Goal: Task Accomplishment & Management: Use online tool/utility

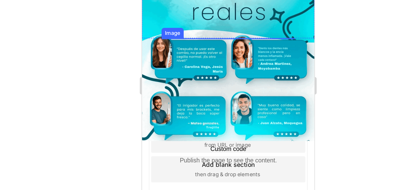
scroll to position [746, 0]
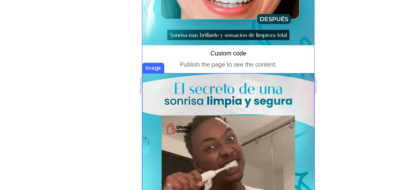
click at [230, 19] on img at bounding box center [193, 70] width 103 height 103
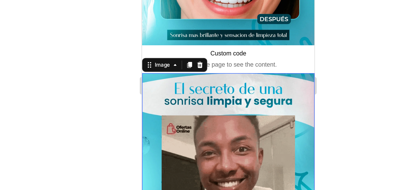
click at [310, 75] on div at bounding box center [244, 102] width 312 height 175
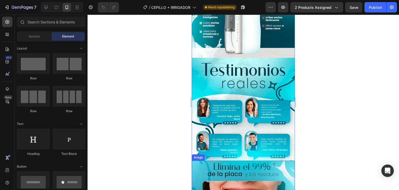
scroll to position [560, 0]
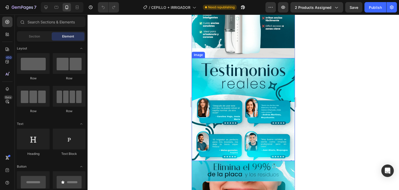
click at [348, 117] on div at bounding box center [244, 102] width 312 height 175
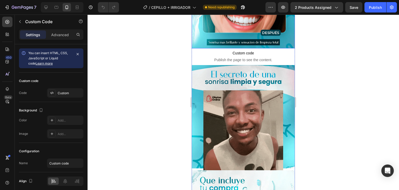
scroll to position [776, 0]
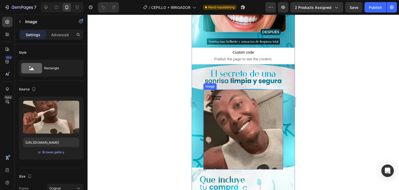
click at [237, 94] on img at bounding box center [244, 129] width 80 height 80
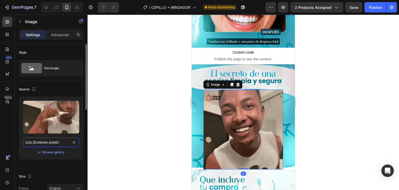
click at [49, 143] on input "https://cdn.shopify.com/s/files/1/0629/9733/2081/files/gempages_574175316403028…" at bounding box center [51, 142] width 56 height 9
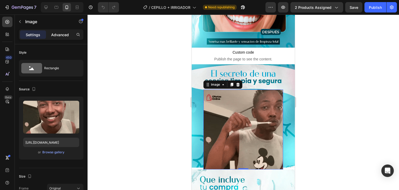
click at [60, 38] on div "Advanced" at bounding box center [60, 34] width 26 height 8
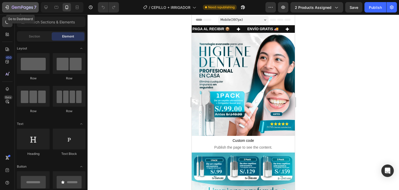
click at [17, 7] on icon "button" at bounding box center [18, 7] width 3 height 2
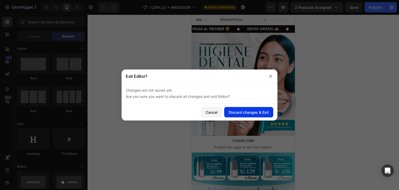
click at [242, 109] on div "Discard changes & Exit" at bounding box center [249, 111] width 40 height 5
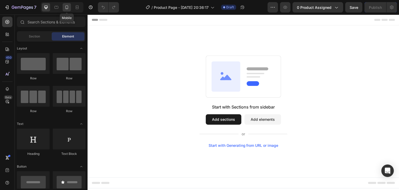
click at [64, 11] on div at bounding box center [67, 7] width 8 height 8
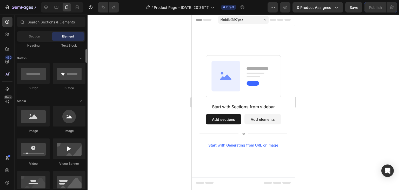
scroll to position [109, 0]
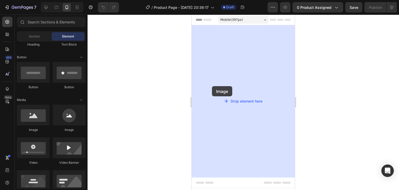
drag, startPoint x: 227, startPoint y: 121, endPoint x: 212, endPoint y: 86, distance: 37.5
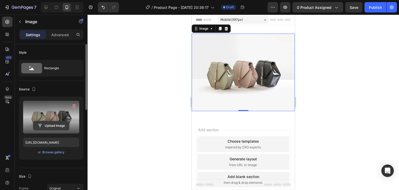
click at [51, 122] on input "file" at bounding box center [51, 125] width 36 height 9
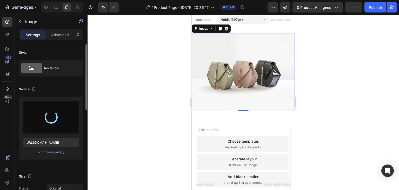
type input "https://cdn.shopify.com/s/files/1/0629/9733/2081/files/gempages_574175316403028…"
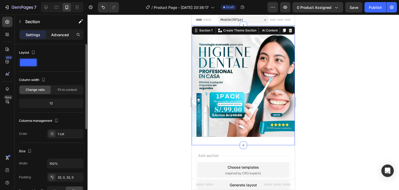
click at [68, 36] on p "Advanced" at bounding box center [60, 34] width 18 height 5
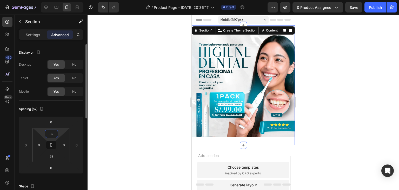
click at [52, 137] on input "32" at bounding box center [51, 134] width 10 height 8
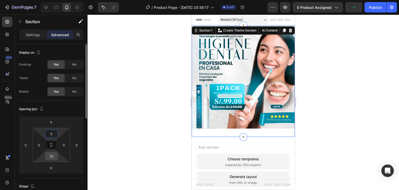
type input "0"
click at [54, 156] on input "32" at bounding box center [51, 156] width 10 height 8
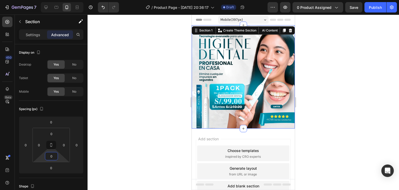
type input "0"
click at [155, 142] on div at bounding box center [244, 102] width 312 height 175
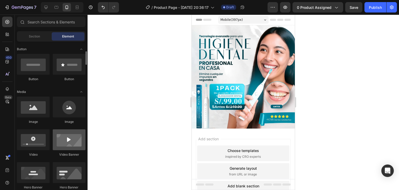
scroll to position [116, 0]
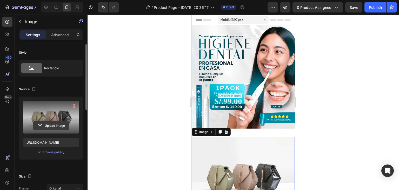
click at [63, 128] on input "file" at bounding box center [51, 125] width 36 height 9
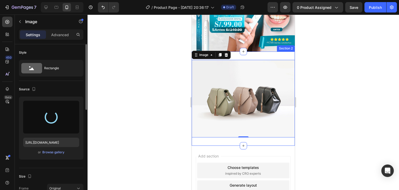
type input "https://cdn.shopify.com/s/files/1/0629/9733/2081/files/gempages_574175316403028…"
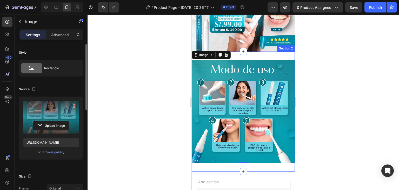
scroll to position [77, 0]
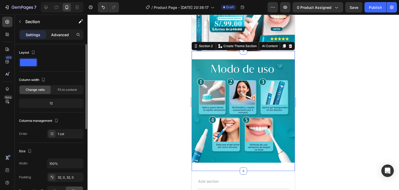
click at [68, 36] on p "Advanced" at bounding box center [60, 34] width 18 height 5
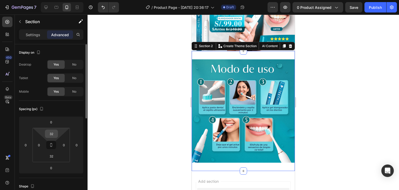
click at [55, 134] on input "32" at bounding box center [51, 134] width 10 height 8
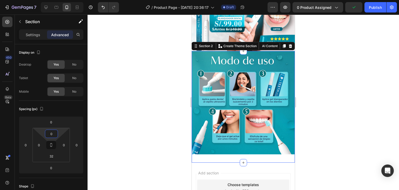
type input "0"
click at [53, 157] on input "32" at bounding box center [51, 156] width 10 height 8
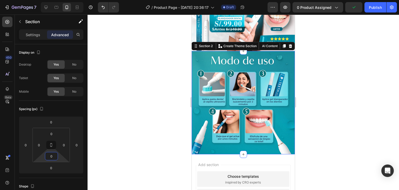
type input "0"
click at [159, 161] on div at bounding box center [244, 102] width 312 height 175
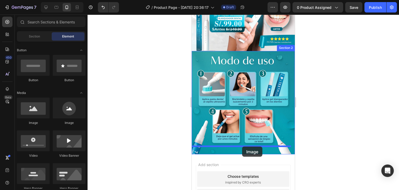
drag, startPoint x: 228, startPoint y: 127, endPoint x: 243, endPoint y: 148, distance: 25.8
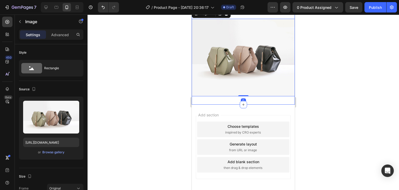
scroll to position [214, 0]
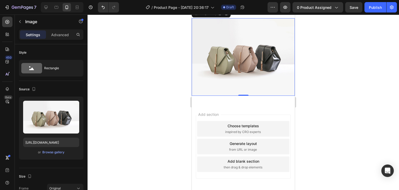
click at [95, 79] on div at bounding box center [244, 102] width 312 height 175
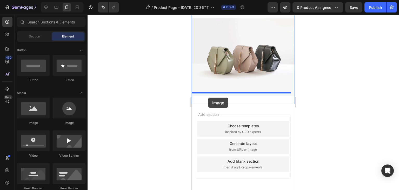
drag, startPoint x: 223, startPoint y: 124, endPoint x: 208, endPoint y: 98, distance: 30.2
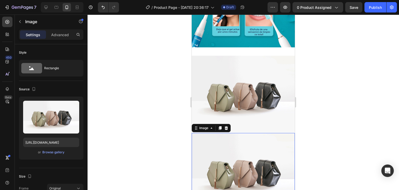
scroll to position [178, 0]
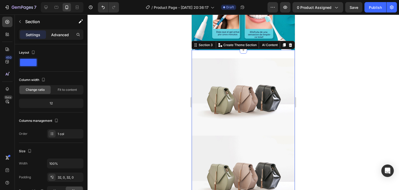
click at [66, 38] on div "Advanced" at bounding box center [60, 34] width 26 height 8
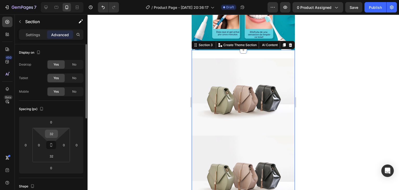
click at [57, 131] on div "32" at bounding box center [51, 133] width 13 height 8
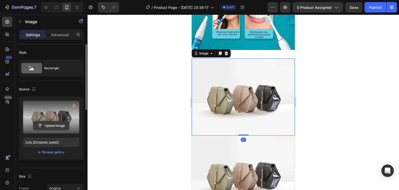
click at [62, 126] on input "file" at bounding box center [51, 125] width 36 height 9
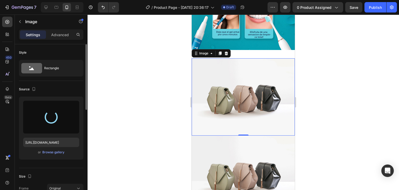
type input "https://cdn.shopify.com/s/files/1/0629/9733/2081/files/gempages_574175316403028…"
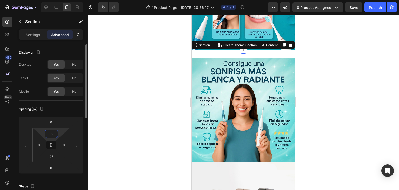
click at [51, 135] on input "32" at bounding box center [51, 134] width 10 height 8
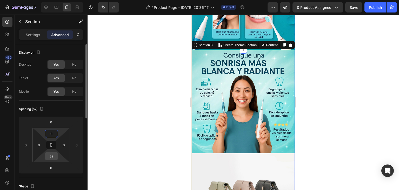
type input "0"
click at [50, 156] on input "32" at bounding box center [51, 156] width 10 height 8
type input "0"
click at [315, 60] on div at bounding box center [244, 102] width 312 height 175
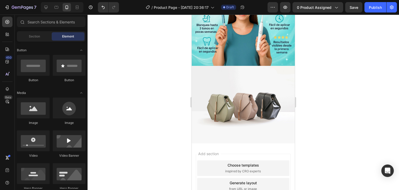
scroll to position [261, 0]
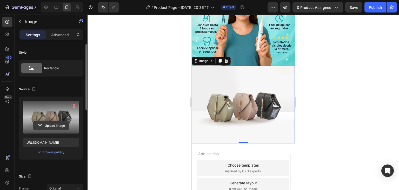
click at [61, 123] on input "file" at bounding box center [51, 125] width 36 height 9
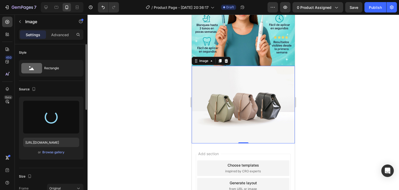
type input "https://cdn.shopify.com/s/files/1/0629/9733/2081/files/gempages_574175316403028…"
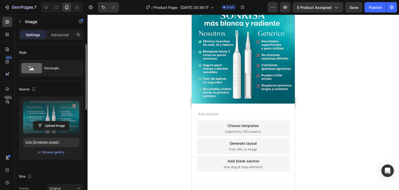
scroll to position [342, 0]
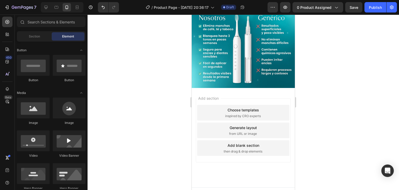
click at [228, 107] on div "Choose templates" at bounding box center [243, 109] width 31 height 5
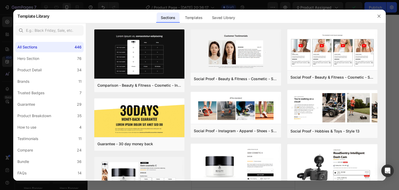
click at [2, 17] on div at bounding box center [199, 95] width 399 height 190
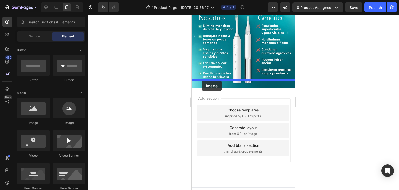
drag, startPoint x: 234, startPoint y: 124, endPoint x: 201, endPoint y: 81, distance: 54.2
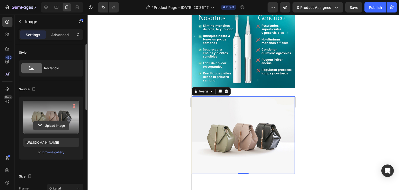
click at [43, 124] on input "file" at bounding box center [51, 125] width 36 height 9
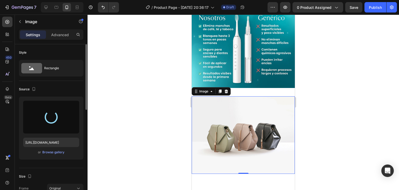
type input "https://cdn.shopify.com/s/files/1/0629/9733/2081/files/gempages_574175316403028…"
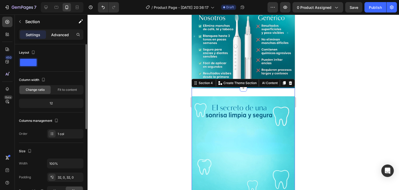
click at [61, 33] on p "Advanced" at bounding box center [60, 34] width 18 height 5
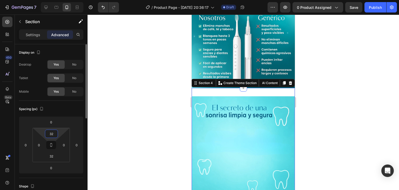
click at [55, 132] on input "32" at bounding box center [51, 134] width 10 height 8
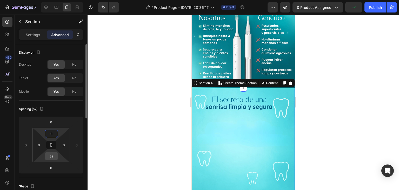
type input "0"
click at [53, 159] on input "32" at bounding box center [51, 156] width 10 height 8
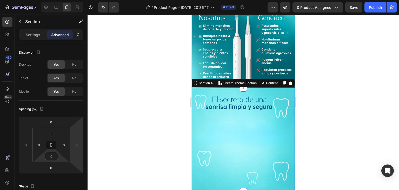
type input "0"
click at [325, 70] on div at bounding box center [244, 102] width 312 height 175
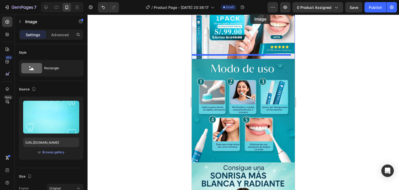
scroll to position [58, 0]
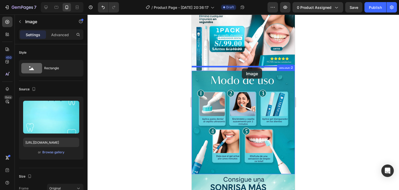
drag, startPoint x: 254, startPoint y: 89, endPoint x: 242, endPoint y: 68, distance: 23.6
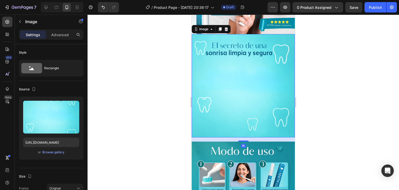
scroll to position [107, 0]
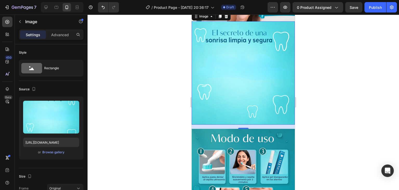
click at [228, 125] on div "16" at bounding box center [243, 127] width 103 height 4
click at [60, 36] on p "Advanced" at bounding box center [60, 34] width 18 height 5
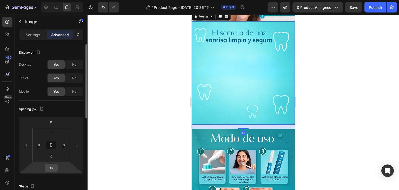
click at [52, 168] on input "16" at bounding box center [51, 168] width 10 height 8
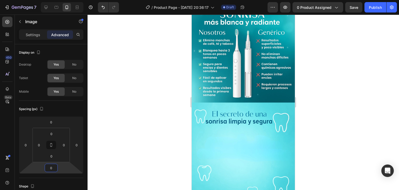
scroll to position [541, 0]
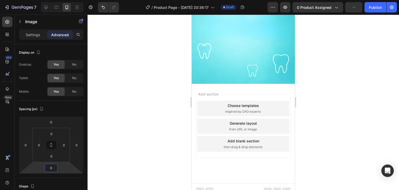
type input "0"
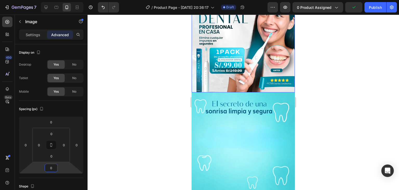
scroll to position [0, 0]
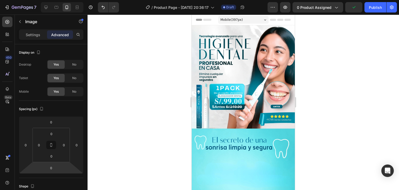
click at [170, 69] on div at bounding box center [244, 102] width 312 height 175
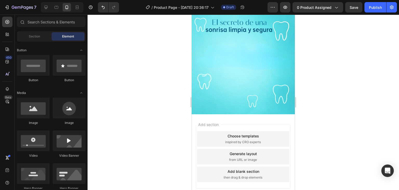
scroll to position [511, 0]
click at [236, 132] on div "Choose templates" at bounding box center [243, 134] width 31 height 5
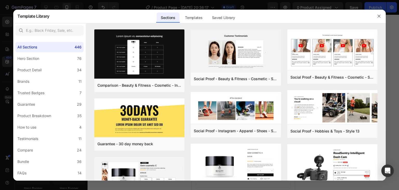
click at [0, 56] on div at bounding box center [199, 95] width 399 height 190
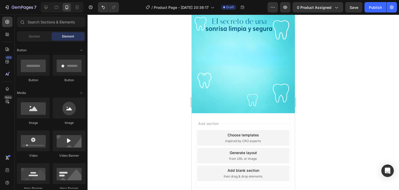
click at [0, 29] on div "450 Beta Sections(18) Elements(84) Section Element Hero Section Product Detail …" at bounding box center [44, 102] width 88 height 175
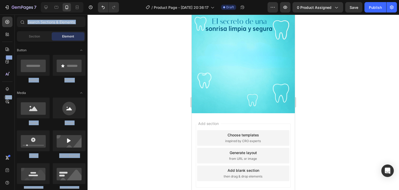
drag, startPoint x: 49, startPoint y: 68, endPoint x: 163, endPoint y: 78, distance: 114.5
click at [163, 0] on div "7 Version history / Product Page - Aug 26, 20:36:17 Draft Preview 0 product ass…" at bounding box center [199, 0] width 399 height 0
click at [163, 78] on div at bounding box center [244, 102] width 312 height 175
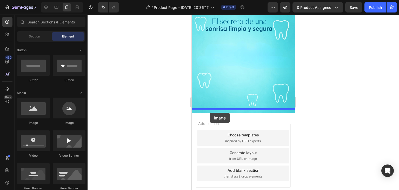
drag, startPoint x: 233, startPoint y: 129, endPoint x: 210, endPoint y: 113, distance: 29.1
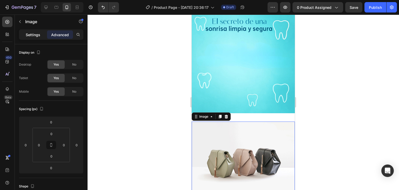
click at [33, 34] on p "Settings" at bounding box center [33, 34] width 15 height 5
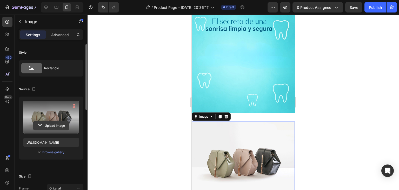
click at [57, 121] on input "file" at bounding box center [51, 125] width 36 height 9
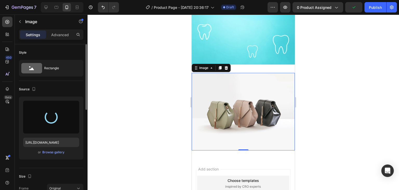
scroll to position [560, 0]
type input "https://cdn.shopify.com/s/files/1/0629/9733/2081/files/gempages_574175316403028…"
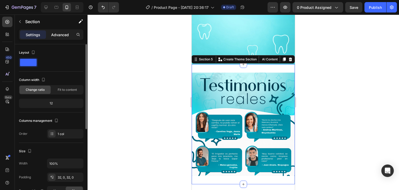
click at [66, 36] on p "Advanced" at bounding box center [60, 34] width 18 height 5
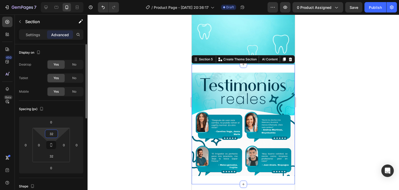
click at [54, 131] on input "32" at bounding box center [51, 134] width 10 height 8
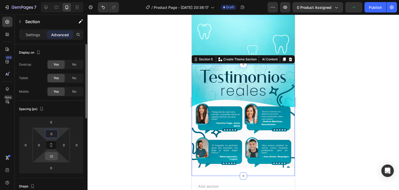
type input "0"
click at [51, 159] on input "32" at bounding box center [51, 156] width 10 height 8
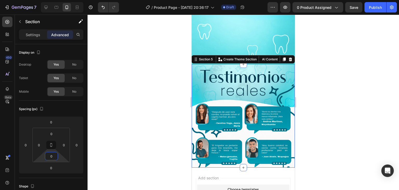
type input "0"
click at [150, 99] on div at bounding box center [244, 102] width 312 height 175
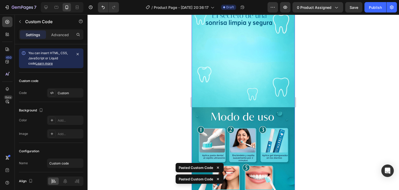
scroll to position [225, 0]
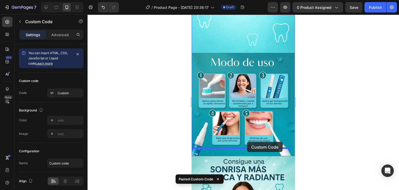
drag, startPoint x: 249, startPoint y: 133, endPoint x: 246, endPoint y: 143, distance: 9.9
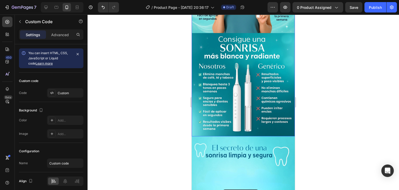
scroll to position [453, 0]
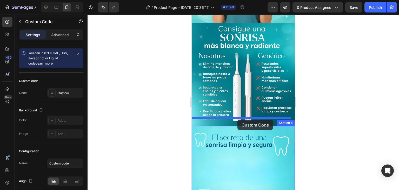
drag, startPoint x: 248, startPoint y: 60, endPoint x: 238, endPoint y: 120, distance: 61.2
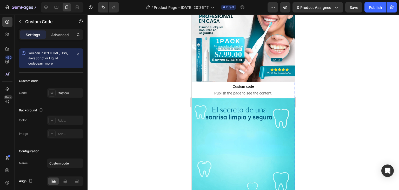
scroll to position [32, 0]
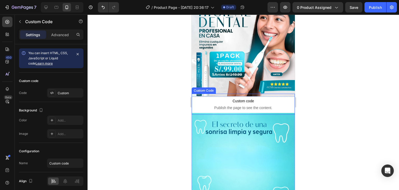
click at [239, 94] on p "Custom code Publish the page to see the content." at bounding box center [243, 104] width 103 height 21
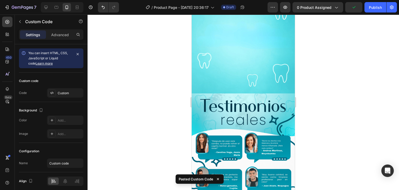
scroll to position [636, 0]
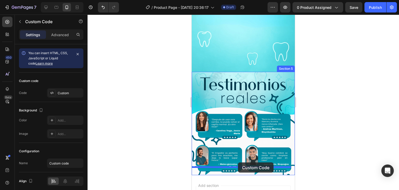
drag, startPoint x: 244, startPoint y: 132, endPoint x: 238, endPoint y: 162, distance: 31.0
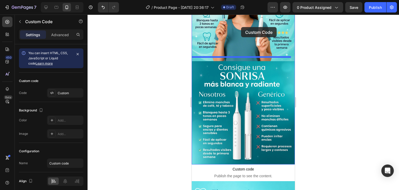
scroll to position [413, 0]
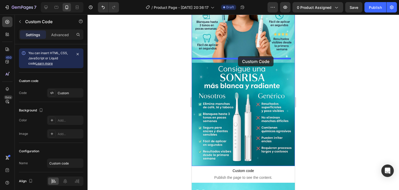
drag, startPoint x: 251, startPoint y: 93, endPoint x: 238, endPoint y: 56, distance: 38.7
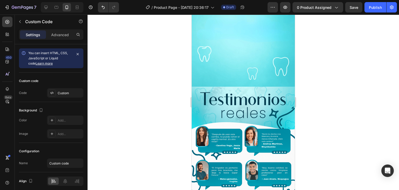
scroll to position [723, 0]
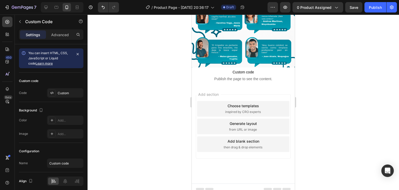
click at [157, 84] on div at bounding box center [244, 102] width 312 height 175
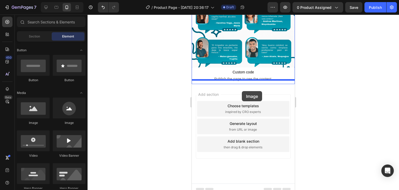
drag, startPoint x: 232, startPoint y: 123, endPoint x: 247, endPoint y: 87, distance: 40.1
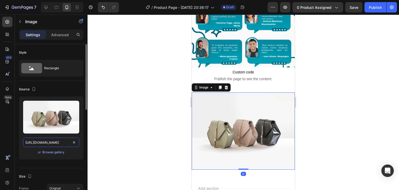
click at [34, 142] on input "https://cdn.shopify.com/s/files/1/2005/9307/files/image_demo.jpg" at bounding box center [51, 142] width 56 height 9
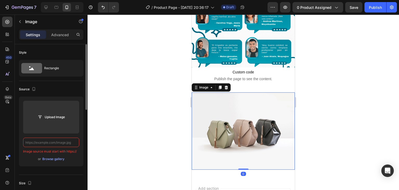
paste input "https://cdn.shopify.com/s/files/1/0629/9733/2081/files/gempages_574175316403028…"
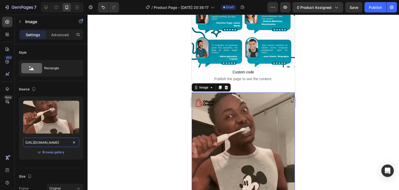
type input "https://cdn.shopify.com/s/files/1/0629/9733/2081/files/gempages_574175316403028…"
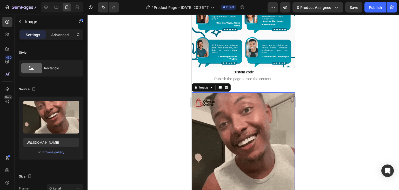
scroll to position [0, 0]
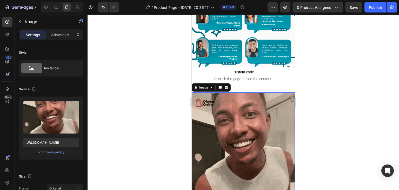
click at [145, 119] on div at bounding box center [244, 102] width 312 height 175
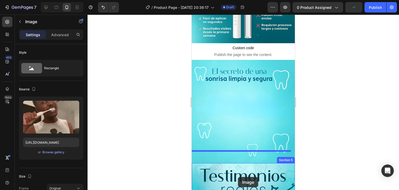
scroll to position [548, 0]
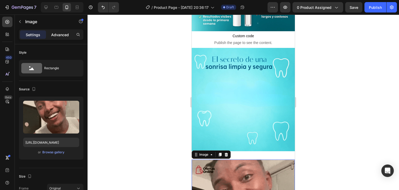
click at [64, 31] on div "Advanced" at bounding box center [60, 34] width 26 height 8
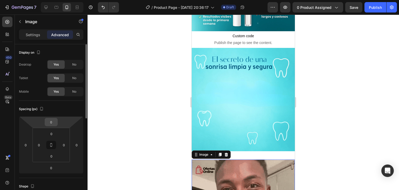
click at [52, 121] on input "0" at bounding box center [51, 122] width 10 height 8
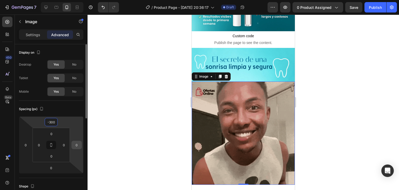
type input "-300"
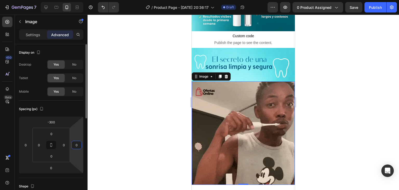
click at [76, 146] on input "0" at bounding box center [77, 145] width 8 height 8
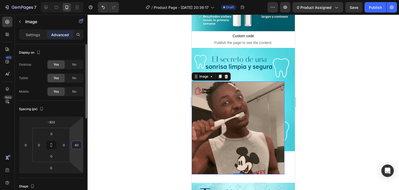
type input "4"
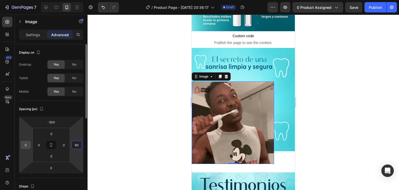
type input "80"
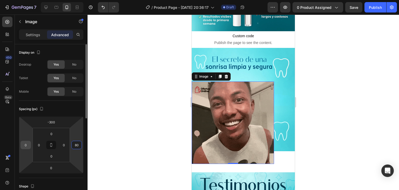
click at [27, 145] on input "0" at bounding box center [26, 145] width 8 height 8
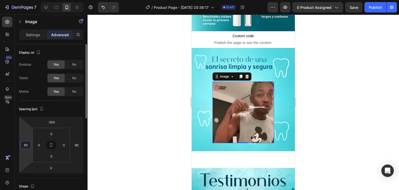
type input "8"
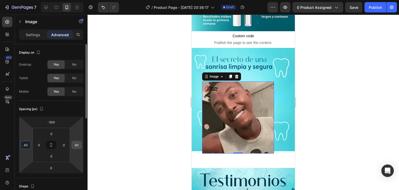
type input "40"
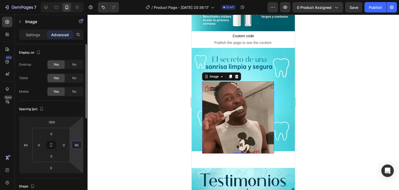
click at [77, 144] on input "80" at bounding box center [77, 145] width 8 height 8
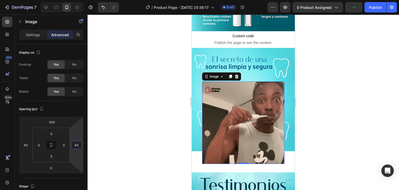
type input "40"
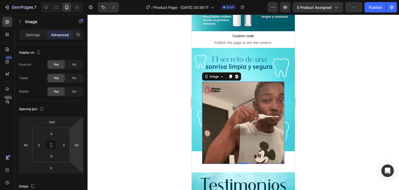
click at [316, 102] on div at bounding box center [244, 102] width 312 height 175
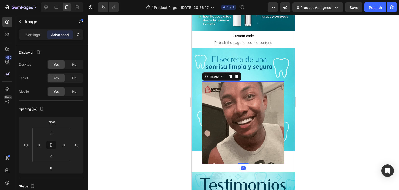
click at [161, 121] on div at bounding box center [244, 102] width 312 height 175
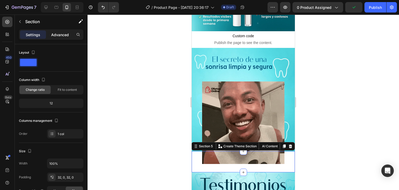
click at [60, 35] on p "Advanced" at bounding box center [60, 34] width 18 height 5
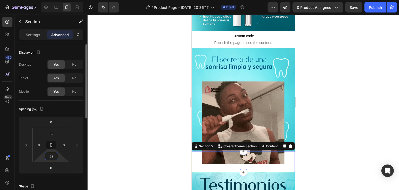
click at [54, 156] on input "32" at bounding box center [51, 156] width 10 height 8
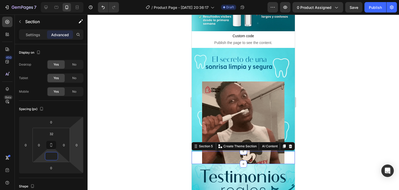
type input "0"
click at [146, 130] on div at bounding box center [244, 102] width 312 height 175
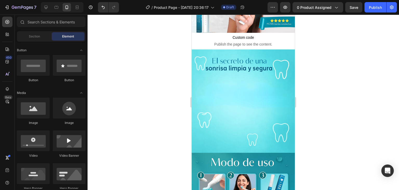
scroll to position [94, 0]
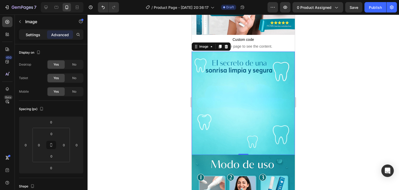
click at [33, 34] on p "Settings" at bounding box center [33, 34] width 15 height 5
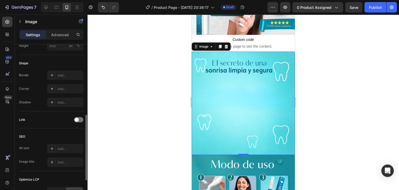
scroll to position [232, 0]
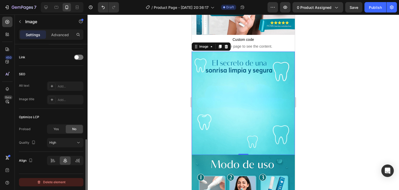
click at [60, 181] on div "Delete element" at bounding box center [51, 182] width 29 height 6
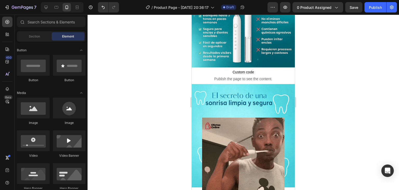
scroll to position [413, 0]
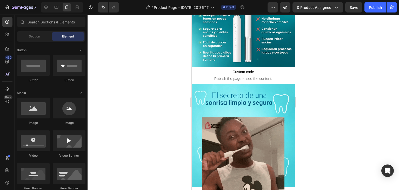
click at [330, 90] on div at bounding box center [244, 102] width 312 height 175
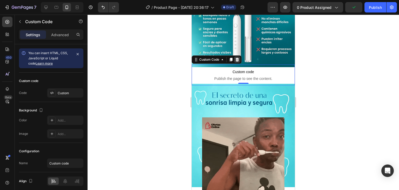
click at [238, 56] on div at bounding box center [237, 59] width 6 height 6
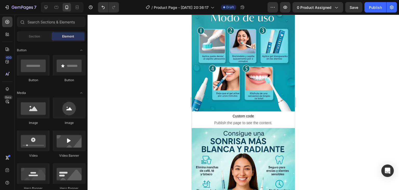
scroll to position [134, 0]
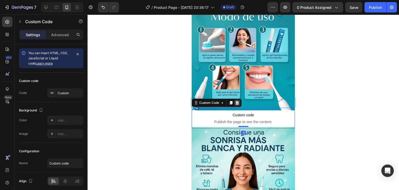
click at [236, 101] on icon at bounding box center [237, 103] width 4 height 4
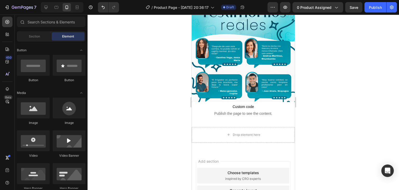
scroll to position [566, 0]
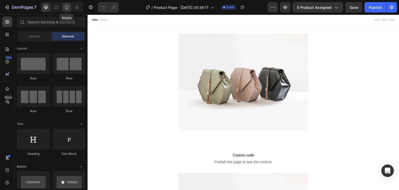
click at [68, 6] on icon at bounding box center [67, 7] width 3 height 4
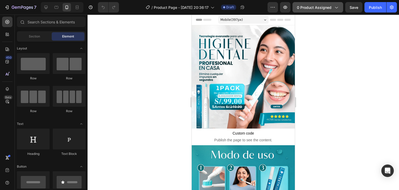
click at [316, 11] on button "0 product assigned" at bounding box center [318, 7] width 51 height 10
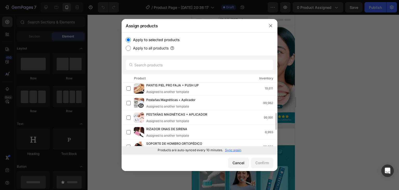
scroll to position [139, 0]
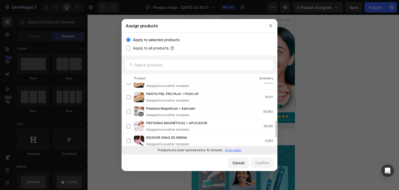
click at [233, 150] on p "Sync again" at bounding box center [233, 150] width 16 height 5
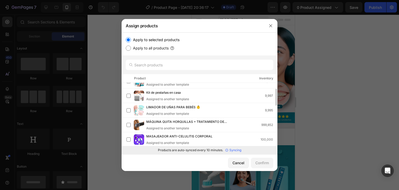
scroll to position [44, 0]
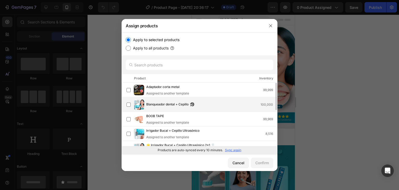
click at [211, 105] on div "Blanqueador dental + Cepillo 100,000" at bounding box center [211, 105] width 131 height 6
click at [260, 164] on div "Confirm" at bounding box center [263, 162] width 14 height 5
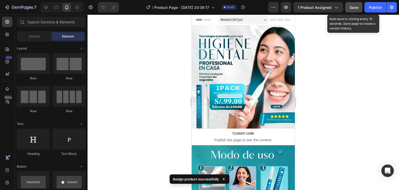
click at [359, 9] on button "Save" at bounding box center [353, 7] width 17 height 10
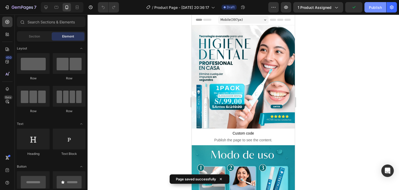
click at [374, 8] on div "Publish" at bounding box center [375, 7] width 13 height 5
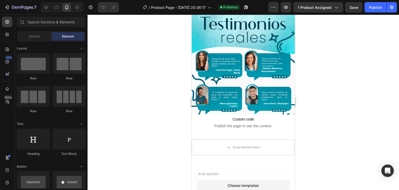
scroll to position [355, 0]
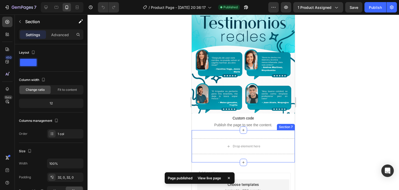
click at [240, 133] on div "Drop element here Section 7" at bounding box center [243, 146] width 103 height 32
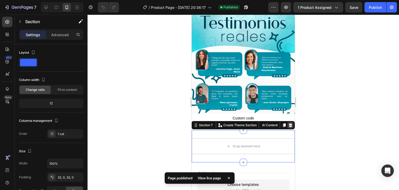
click at [289, 123] on icon at bounding box center [290, 125] width 3 height 4
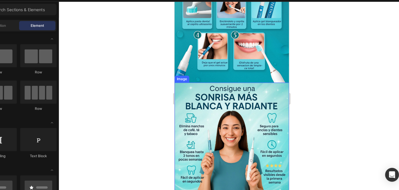
scroll to position [0, 0]
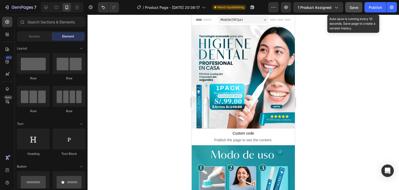
click at [351, 6] on span "Save" at bounding box center [354, 7] width 9 height 4
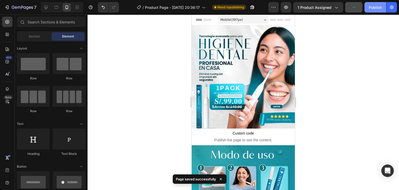
click at [383, 8] on button "Publish" at bounding box center [376, 7] width 22 height 10
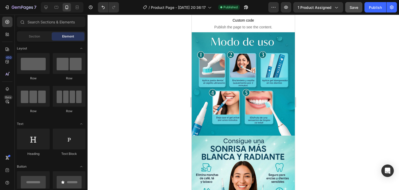
scroll to position [8, 0]
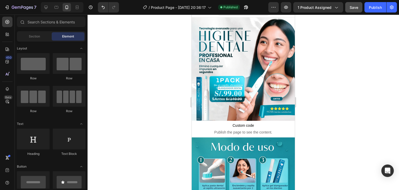
click at [299, 53] on div at bounding box center [244, 102] width 312 height 175
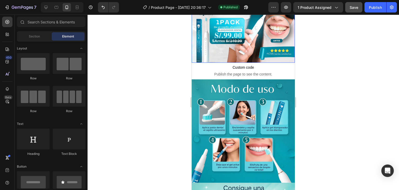
scroll to position [67, 0]
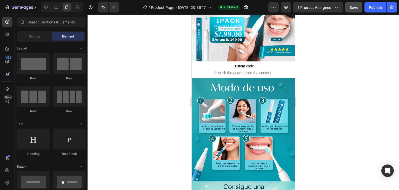
click at [312, 91] on div at bounding box center [244, 102] width 312 height 175
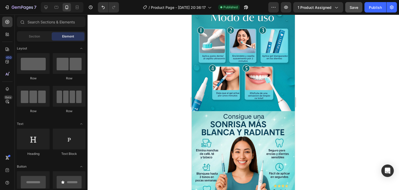
scroll to position [0, 0]
